Goal: Task Accomplishment & Management: Manage account settings

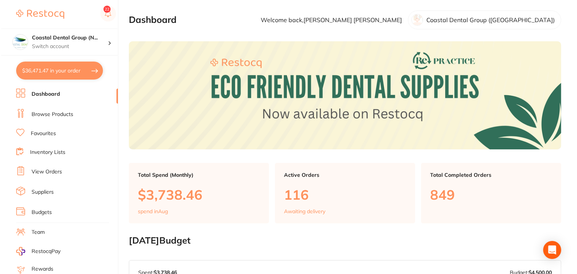
scroll to position [76, 0]
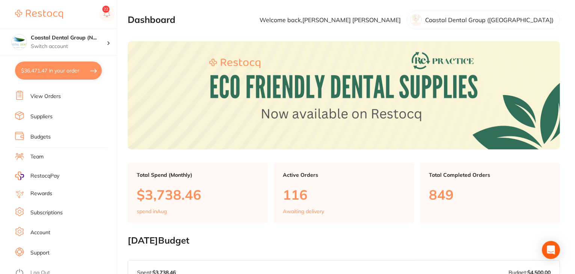
click at [45, 269] on link "Log Out" at bounding box center [40, 273] width 20 height 8
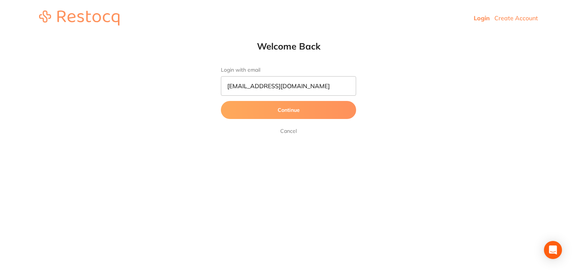
click at [484, 18] on link "Login" at bounding box center [482, 18] width 16 height 8
drag, startPoint x: 323, startPoint y: 85, endPoint x: 204, endPoint y: 77, distance: 119.8
click at [200, 42] on html "Login Create Account Welcome Back Login with email [EMAIL_ADDRESS][DOMAIN_NAME]…" at bounding box center [288, 21] width 577 height 42
paste input "singletonfamilydental@gmail"
click at [240, 85] on input "singletonfamilydental@gmail.com" at bounding box center [288, 86] width 135 height 20
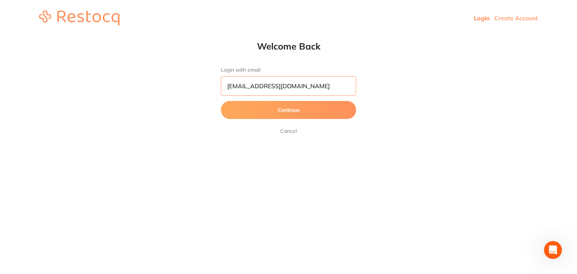
type input "singletonfamilydental@gmail.com"
click at [264, 105] on button "Continue" at bounding box center [288, 110] width 135 height 18
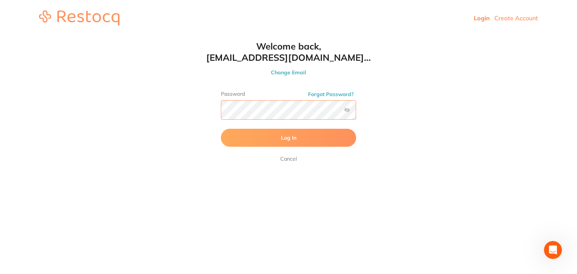
click at [221, 129] on button "Log In" at bounding box center [288, 138] width 135 height 18
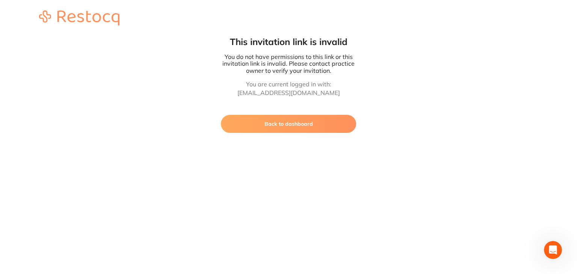
click at [296, 126] on button "Back to dashboard" at bounding box center [288, 124] width 135 height 18
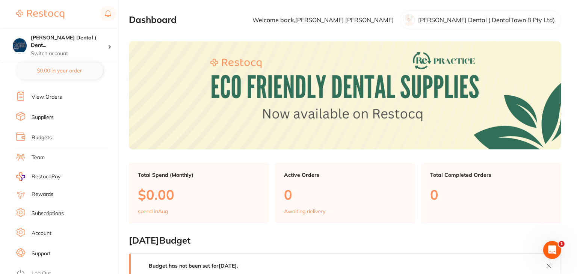
scroll to position [76, 0]
click at [37, 153] on link "Team" at bounding box center [36, 157] width 13 height 8
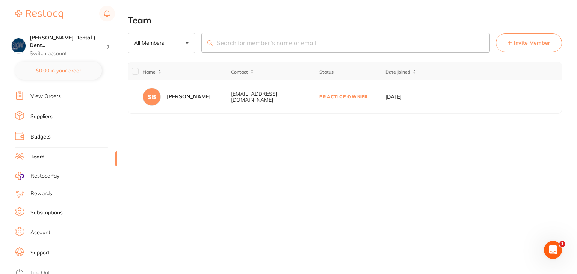
click at [44, 269] on link "Log Out" at bounding box center [40, 273] width 20 height 8
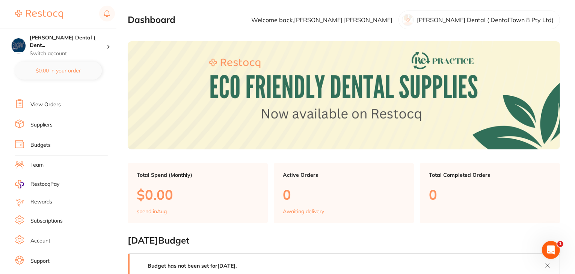
scroll to position [76, 0]
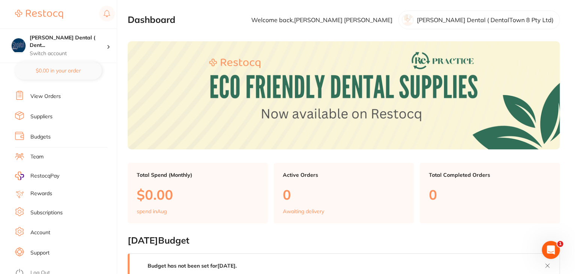
click at [48, 209] on link "Subscriptions" at bounding box center [46, 213] width 32 height 8
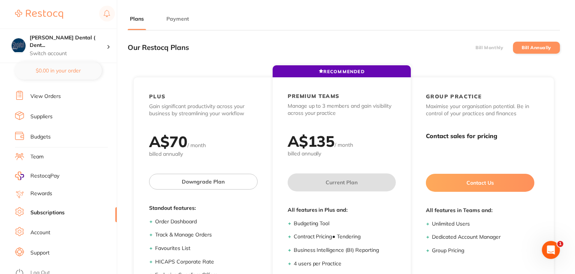
click at [180, 15] on button "Payment" at bounding box center [177, 18] width 27 height 7
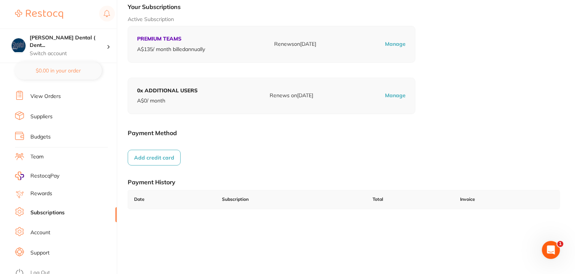
scroll to position [104, 0]
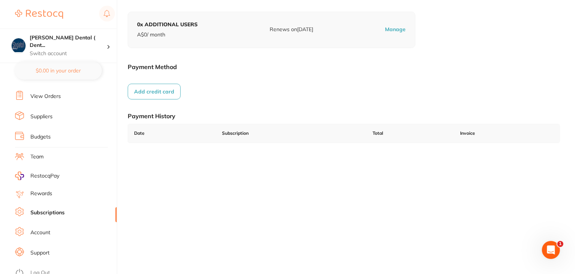
click at [207, 155] on div "Our Restocq Plans Bill Monthly Bill Annually RECOMMENDED PLUS Gain significant …" at bounding box center [344, 70] width 433 height 274
click at [42, 269] on link "Log Out" at bounding box center [40, 273] width 20 height 8
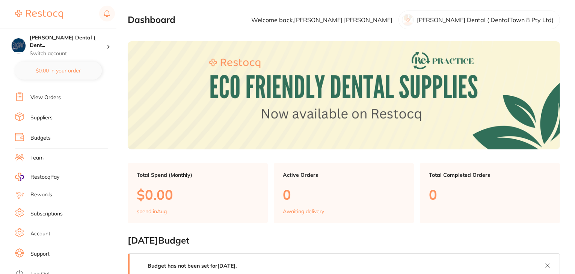
scroll to position [76, 0]
click at [35, 207] on li "Subscriptions" at bounding box center [66, 212] width 102 height 11
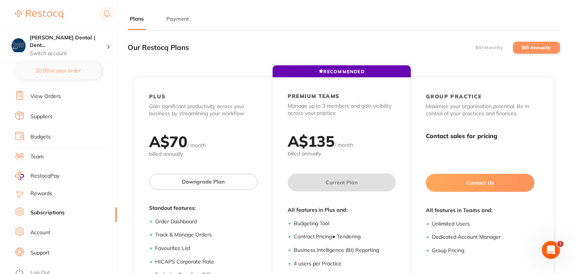
click at [179, 17] on button "Payment" at bounding box center [177, 18] width 27 height 7
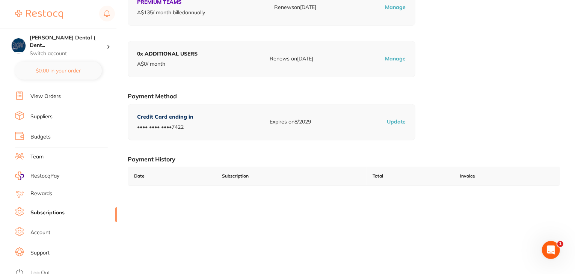
scroll to position [104, 0]
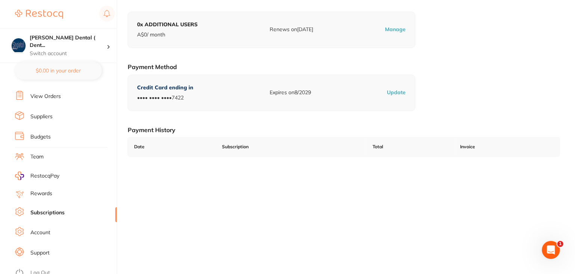
click at [41, 269] on link "Log Out" at bounding box center [40, 273] width 20 height 8
